Goal: Task Accomplishment & Management: Manage account settings

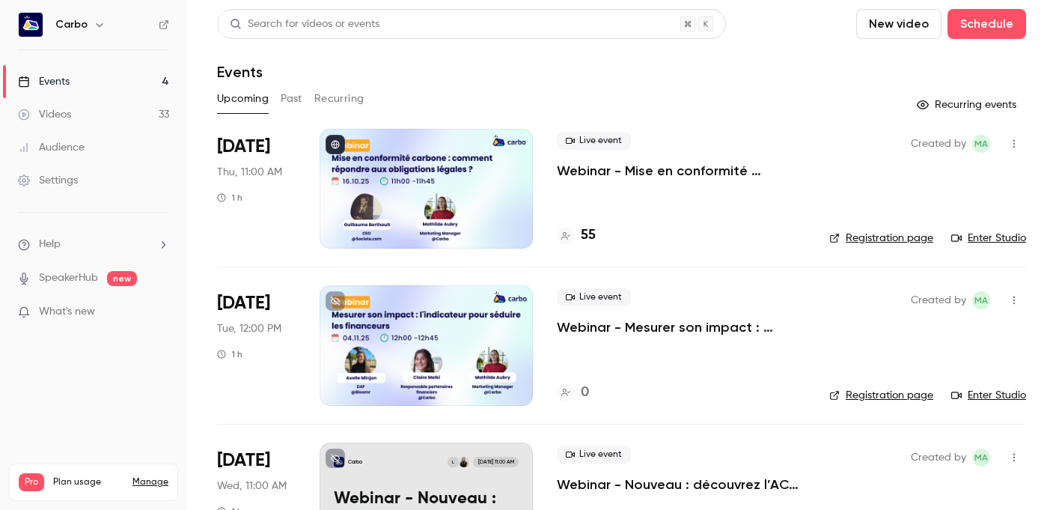
click at [434, 173] on div at bounding box center [426, 189] width 213 height 120
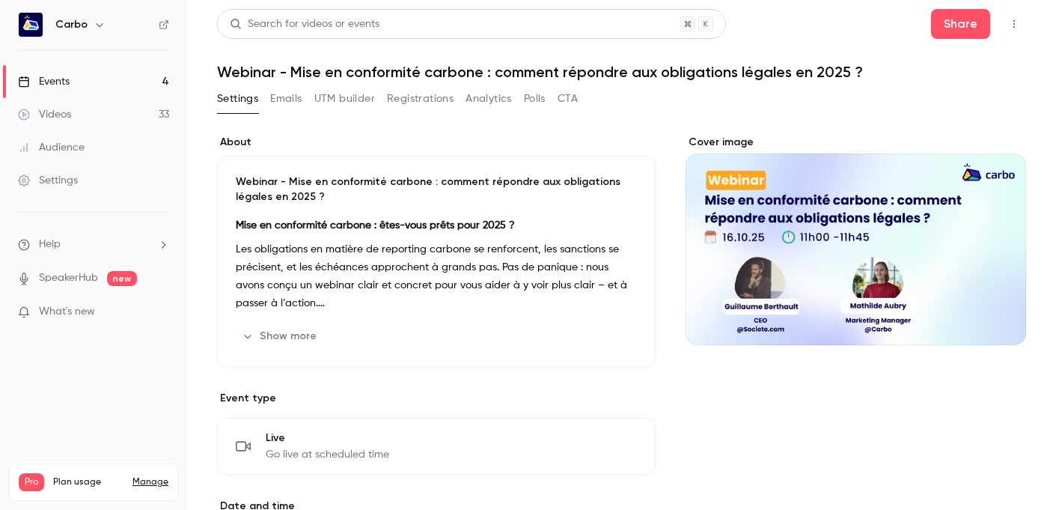
click at [403, 101] on button "Registrations" at bounding box center [420, 99] width 67 height 24
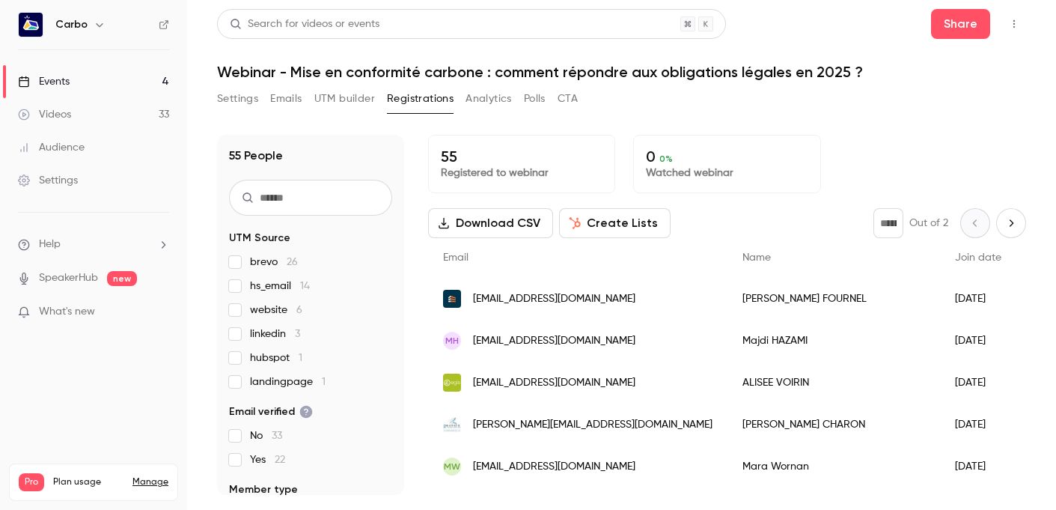
click at [263, 353] on span "hubspot 1" at bounding box center [276, 357] width 52 height 15
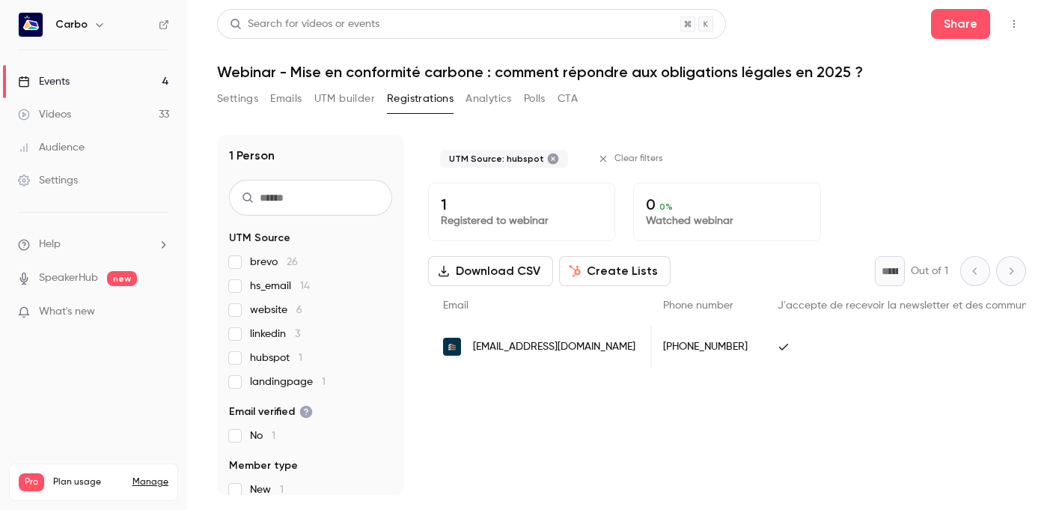
scroll to position [0, 526]
click at [277, 356] on span "hubspot 1" at bounding box center [276, 357] width 52 height 15
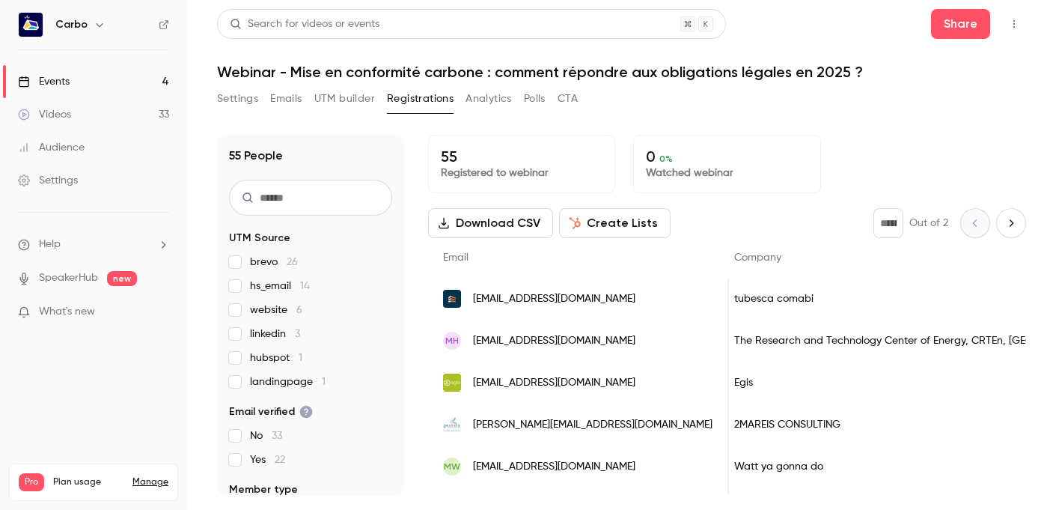
click at [243, 379] on label "landingpage 1" at bounding box center [310, 381] width 163 height 15
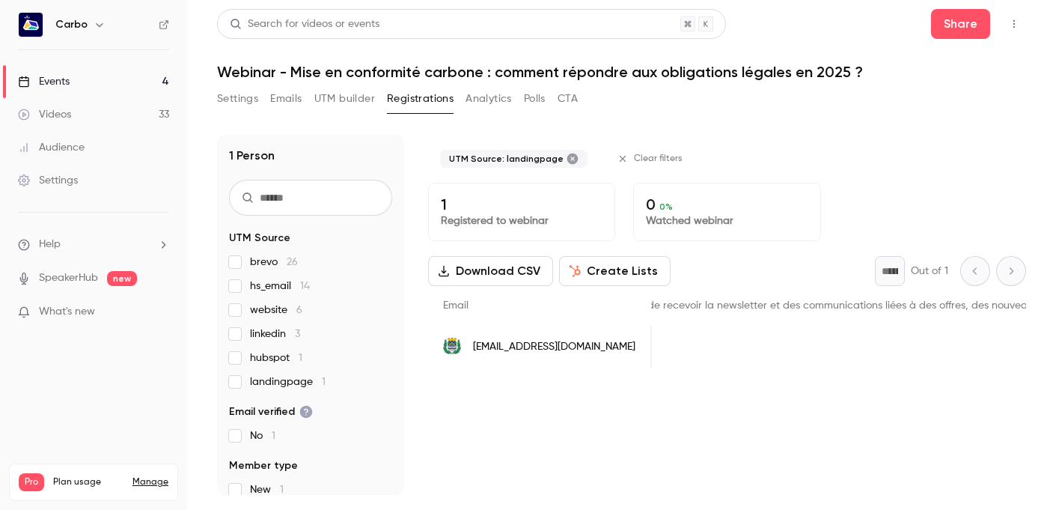
scroll to position [0, 0]
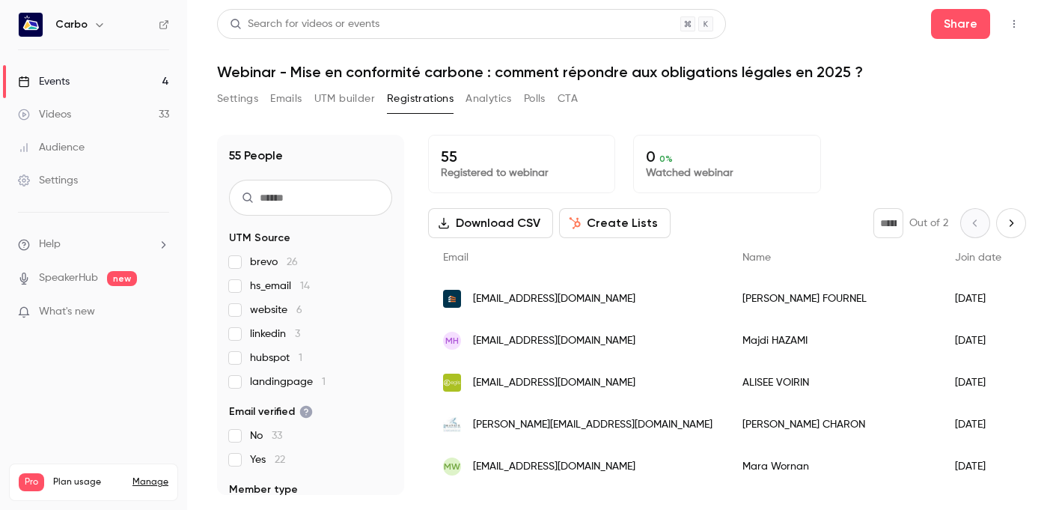
click at [237, 97] on button "Settings" at bounding box center [237, 99] width 41 height 24
